Goal: Task Accomplishment & Management: Use online tool/utility

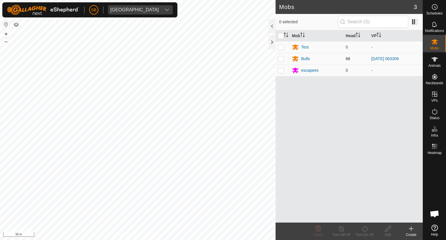
click at [282, 58] on p-checkbox at bounding box center [281, 58] width 6 height 5
checkbox input "true"
click at [365, 229] on icon at bounding box center [364, 228] width 7 height 7
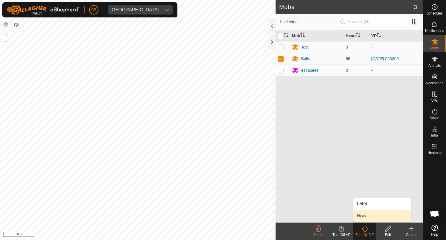
click at [360, 216] on link "Now" at bounding box center [383, 216] width 58 height 12
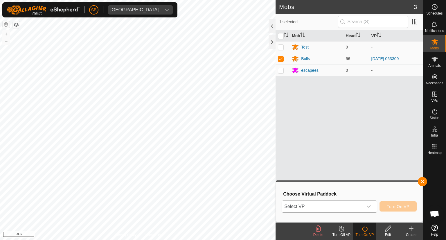
click at [367, 207] on icon "dropdown trigger" at bounding box center [369, 206] width 5 height 5
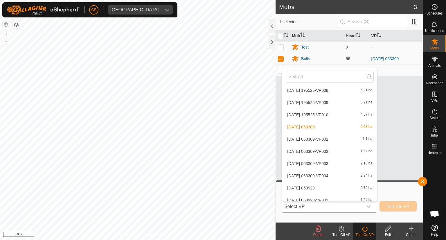
scroll to position [1068, 0]
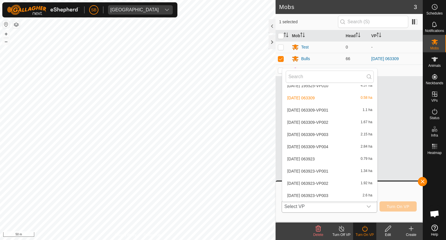
click at [334, 107] on li "[DATE] 063309-VP001 1.1 ha" at bounding box center [329, 110] width 95 height 12
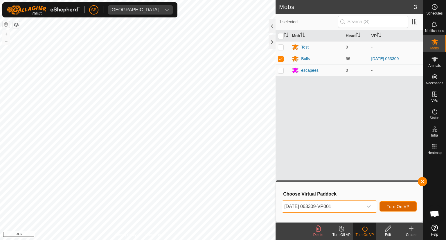
click at [401, 207] on span "Turn On VP" at bounding box center [398, 206] width 23 height 5
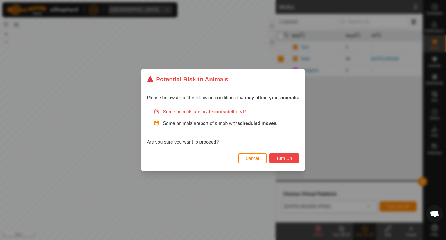
click at [284, 157] on span "Turn On" at bounding box center [285, 158] width 16 height 5
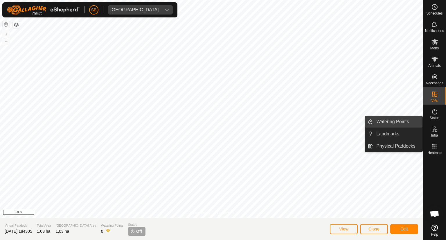
click at [403, 122] on link "Watering Points" at bounding box center [398, 122] width 50 height 12
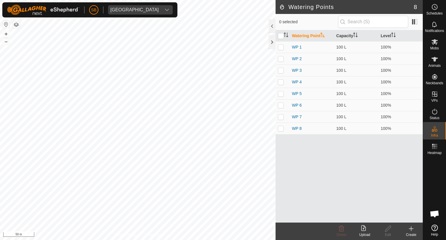
click at [411, 229] on icon at bounding box center [411, 229] width 4 height 0
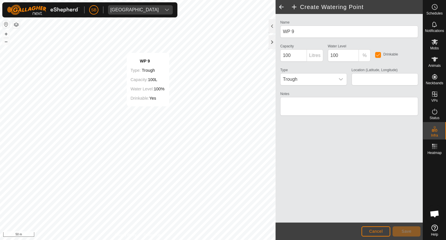
type input "-38.566763, 177.883297"
click at [406, 231] on span "Save" at bounding box center [407, 231] width 10 height 5
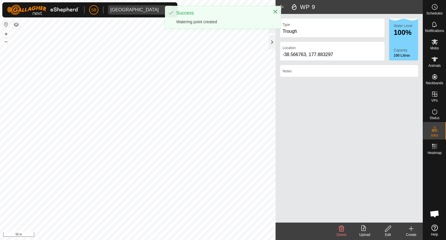
click at [411, 229] on icon at bounding box center [411, 229] width 4 height 0
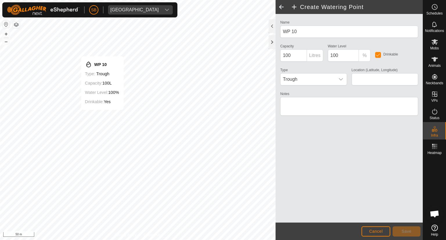
type input "-38.565874, 177.882456"
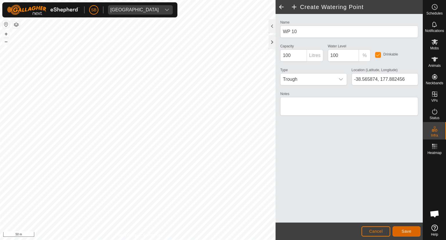
click at [413, 229] on button "Save" at bounding box center [407, 231] width 28 height 10
